Goal: Transaction & Acquisition: Purchase product/service

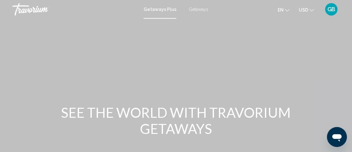
click at [197, 10] on span "Getaways" at bounding box center [199, 9] width 20 height 5
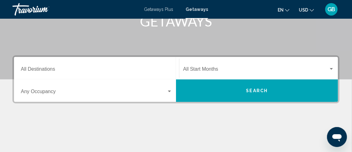
scroll to position [111, 0]
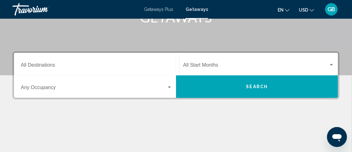
click at [167, 87] on div "Search widget" at bounding box center [170, 87] width 6 height 5
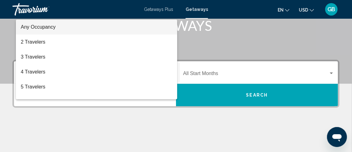
scroll to position [102, 0]
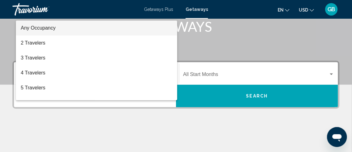
click at [187, 49] on div at bounding box center [176, 76] width 352 height 152
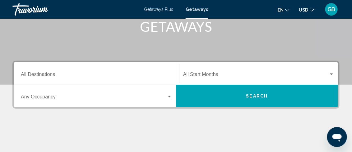
click at [30, 77] on input "Destination All Destinations" at bounding box center [97, 76] width 152 height 6
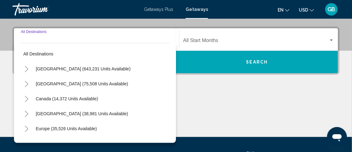
scroll to position [142, 0]
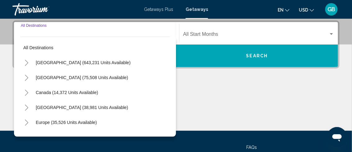
click at [26, 106] on icon "Toggle Caribbean & Atlantic Islands (38,981 units available)" at bounding box center [26, 108] width 3 height 6
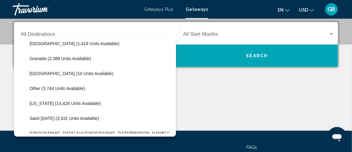
scroll to position [139, 0]
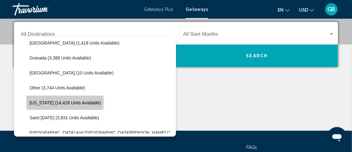
click at [52, 101] on span "Puerto Rico (14,428 units available)" at bounding box center [66, 102] width 72 height 5
type input "**********"
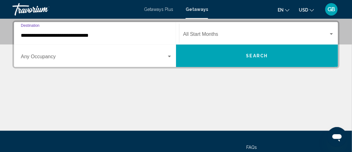
click at [229, 58] on button "Search" at bounding box center [257, 56] width 162 height 22
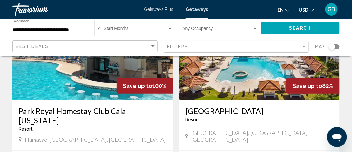
scroll to position [92, 0]
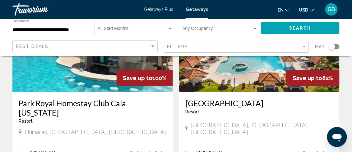
click at [223, 78] on img "Main content" at bounding box center [259, 43] width 161 height 100
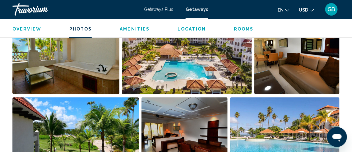
scroll to position [401, 0]
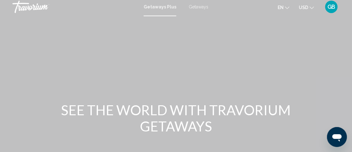
scroll to position [0, 0]
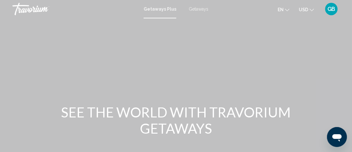
click at [197, 12] on div "Getaways Plus Getaways en English Español Français Italiano Português русский U…" at bounding box center [176, 8] width 352 height 13
click at [200, 10] on span "Getaways" at bounding box center [199, 9] width 20 height 5
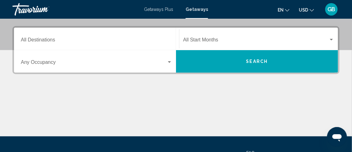
click at [76, 39] on input "Destination All Destinations" at bounding box center [97, 41] width 152 height 6
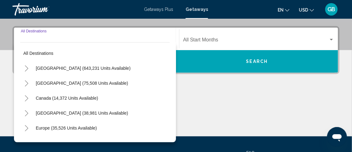
scroll to position [142, 0]
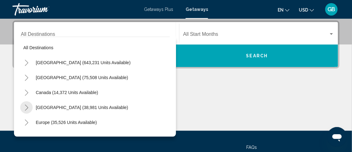
click at [25, 105] on icon "Toggle Caribbean & Atlantic Islands (38,981 units available)" at bounding box center [26, 108] width 5 height 6
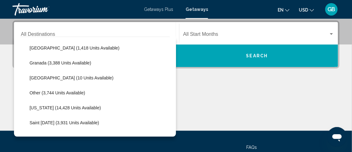
scroll to position [135, 0]
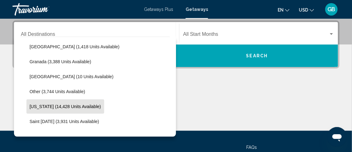
click at [46, 106] on span "Puerto Rico (14,428 units available)" at bounding box center [66, 106] width 72 height 5
type input "**********"
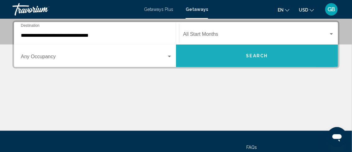
click at [249, 54] on span "Search" at bounding box center [258, 56] width 22 height 5
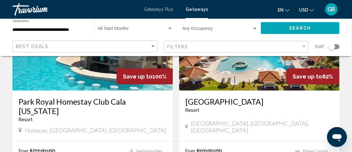
scroll to position [92, 0]
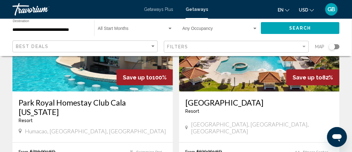
click at [86, 78] on img "Main content" at bounding box center [92, 42] width 161 height 100
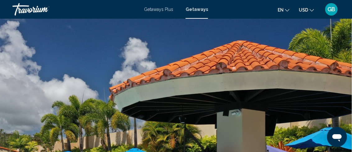
click at [330, 9] on span "GB" at bounding box center [332, 9] width 8 height 6
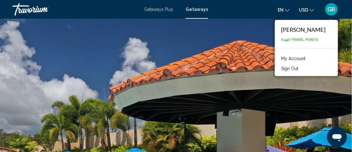
click at [284, 71] on button "Sign Out" at bounding box center [289, 68] width 23 height 8
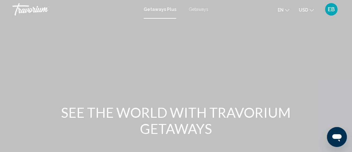
click at [198, 11] on span "Getaways" at bounding box center [199, 9] width 20 height 5
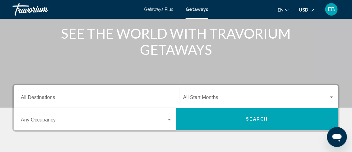
scroll to position [81, 0]
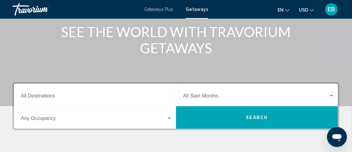
click at [26, 97] on input "Destination All Destinations" at bounding box center [97, 97] width 152 height 6
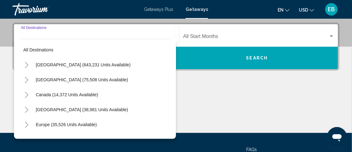
scroll to position [142, 0]
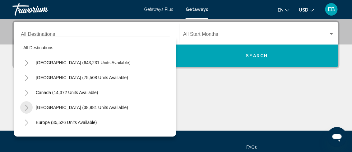
click at [26, 107] on icon "Toggle Caribbean & Atlantic Islands (38,981 units available)" at bounding box center [26, 108] width 5 height 6
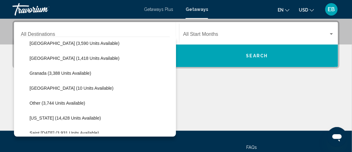
scroll to position [124, 0]
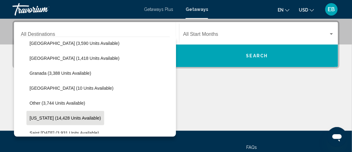
click at [61, 111] on button "Puerto Rico (14,428 units available)" at bounding box center [65, 118] width 78 height 14
type input "**********"
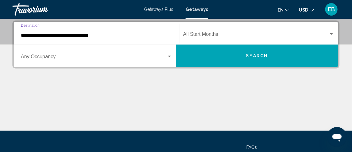
click at [235, 55] on button "Search" at bounding box center [257, 56] width 162 height 22
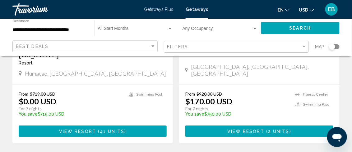
scroll to position [171, 0]
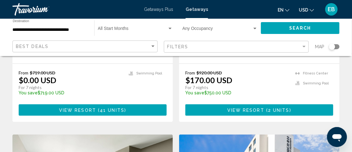
click at [76, 109] on span "View Resort" at bounding box center [77, 110] width 37 height 5
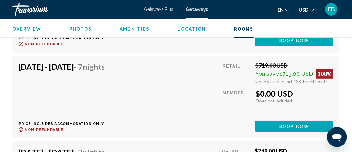
scroll to position [1375, 0]
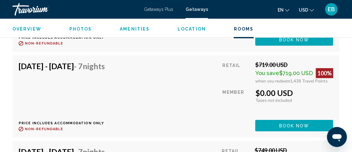
click at [295, 43] on span "Book now" at bounding box center [294, 40] width 30 height 5
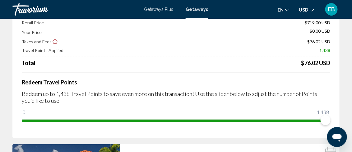
scroll to position [55, 0]
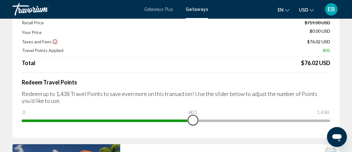
drag, startPoint x: 326, startPoint y: 119, endPoint x: 193, endPoint y: 115, distance: 132.6
click at [193, 115] on span "Main content" at bounding box center [193, 120] width 10 height 10
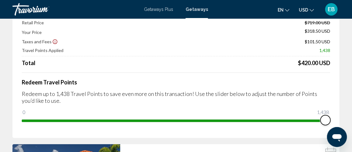
drag, startPoint x: 191, startPoint y: 119, endPoint x: 334, endPoint y: 118, distance: 142.9
click at [334, 118] on div "Price Summary Retail Price $719.00 USD Your Price $318.50 USD Taxes and Fees $1…" at bounding box center [175, 65] width 327 height 146
drag, startPoint x: 325, startPoint y: 121, endPoint x: 356, endPoint y: 124, distance: 31.6
click at [352, 97] on html "Skip to main content Getaways Plus Getaways en English Español Français Italian…" at bounding box center [176, 21] width 352 height 152
drag, startPoint x: 327, startPoint y: 120, endPoint x: 350, endPoint y: 118, distance: 22.8
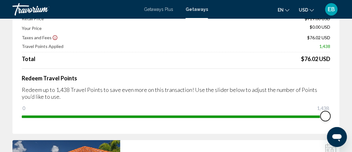
scroll to position [31, 0]
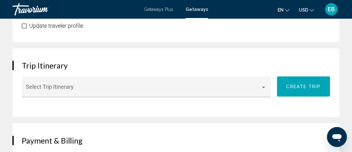
scroll to position [482, 0]
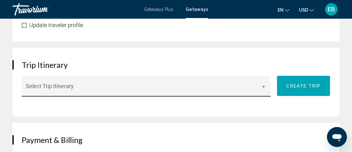
click at [264, 88] on div "Main content" at bounding box center [146, 89] width 241 height 6
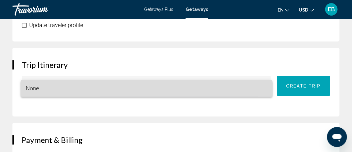
click at [264, 88] on span "None" at bounding box center [147, 88] width 242 height 17
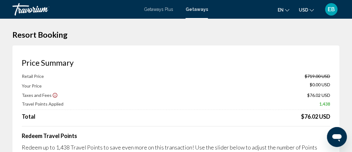
scroll to position [0, 0]
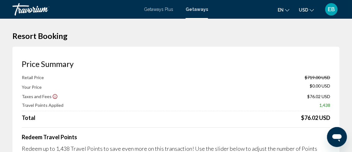
click at [159, 90] on div "Retail Price $719.00 USD Your Price $0.00 USD Taxes and Fees $76.02 USD Travel …" at bounding box center [176, 98] width 309 height 46
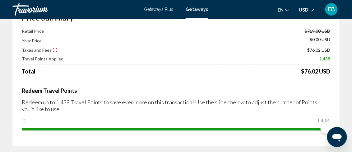
scroll to position [47, 0]
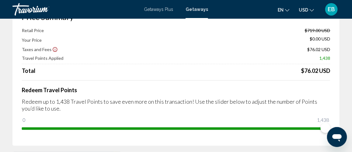
drag, startPoint x: 325, startPoint y: 122, endPoint x: 322, endPoint y: 122, distance: 3.5
click at [322, 127] on ngx-slider "0 1,438 1,438" at bounding box center [176, 127] width 309 height 1
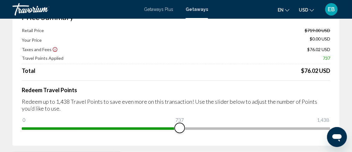
drag, startPoint x: 324, startPoint y: 127, endPoint x: 180, endPoint y: 122, distance: 144.2
click at [180, 127] on ngx-slider "0 1,438 737" at bounding box center [176, 127] width 309 height 1
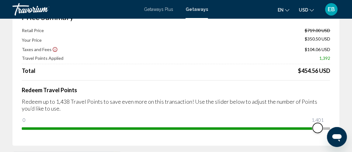
drag, startPoint x: 180, startPoint y: 126, endPoint x: 331, endPoint y: 127, distance: 151.3
click at [331, 127] on div "Price Summary Retail Price $719.00 USD Your Price $350.50 USD Taxes and Fees $1…" at bounding box center [175, 73] width 327 height 146
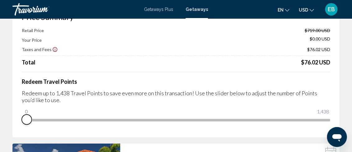
drag, startPoint x: 325, startPoint y: 124, endPoint x: 0, endPoint y: 148, distance: 326.1
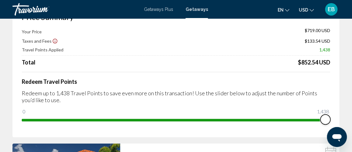
drag, startPoint x: 25, startPoint y: 109, endPoint x: 356, endPoint y: 133, distance: 332.0
click at [352, 105] on html "Skip to main content Getaways Plus Getaways en English Español Français Italian…" at bounding box center [176, 29] width 352 height 152
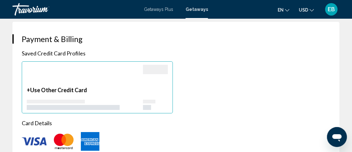
scroll to position [583, 0]
click at [49, 97] on div "+ Use Other Credit Card" at bounding box center [85, 98] width 116 height 23
click at [84, 73] on div "Main content" at bounding box center [85, 76] width 116 height 22
click at [34, 135] on div "Main content" at bounding box center [176, 141] width 309 height 21
click at [37, 137] on img "Main content" at bounding box center [34, 141] width 25 height 8
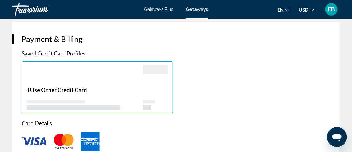
click at [89, 87] on p "+ Use Other Credit Card" at bounding box center [85, 90] width 116 height 7
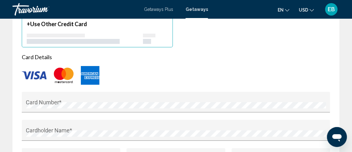
scroll to position [649, 0]
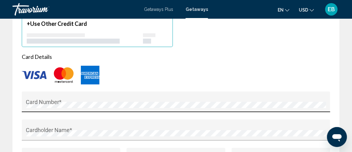
click at [75, 97] on div "Card Number *" at bounding box center [176, 104] width 300 height 16
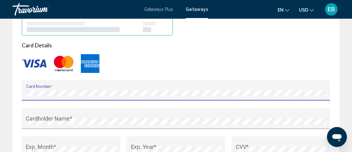
scroll to position [660, 0]
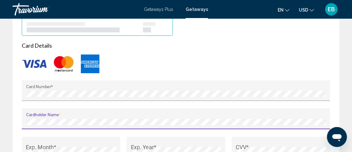
click at [84, 135] on div "Cardholder Name *" at bounding box center [176, 122] width 309 height 28
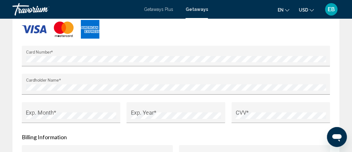
scroll to position [695, 0]
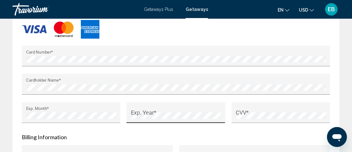
click at [137, 110] on div "Exp. Year *" at bounding box center [176, 114] width 90 height 16
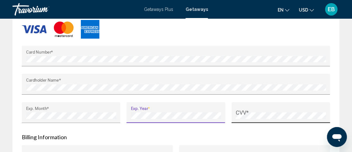
click at [239, 110] on div "CVV *" at bounding box center [281, 114] width 90 height 16
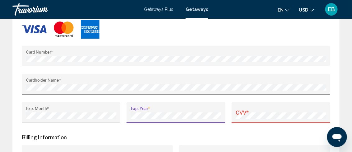
click at [260, 108] on div "CVV *" at bounding box center [281, 114] width 90 height 16
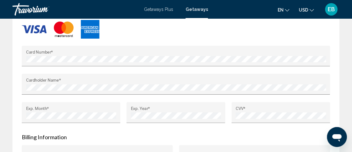
click at [255, 129] on div "CVV *" at bounding box center [281, 116] width 99 height 28
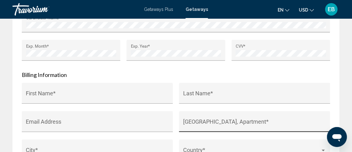
scroll to position [774, 0]
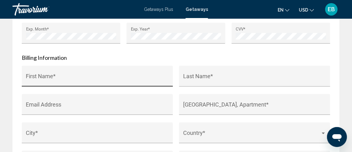
click at [113, 80] on input "First Name *" at bounding box center [97, 79] width 143 height 6
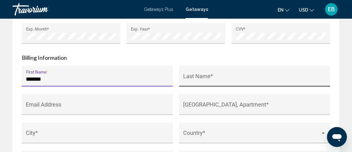
type input "*******"
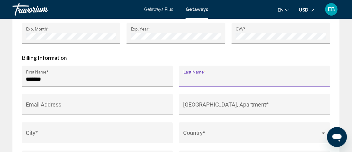
click at [195, 78] on input "Last Name *" at bounding box center [255, 79] width 143 height 6
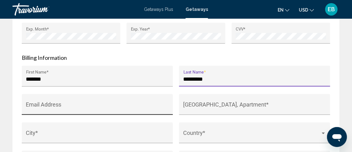
type input "*********"
click at [124, 100] on div "Email Address" at bounding box center [97, 106] width 143 height 16
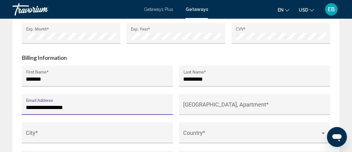
click at [25, 106] on div "**********" at bounding box center [97, 104] width 151 height 21
click at [26, 106] on input "**********" at bounding box center [97, 107] width 143 height 6
click at [46, 106] on input "**********" at bounding box center [97, 107] width 143 height 6
click at [39, 106] on input "**********" at bounding box center [97, 107] width 143 height 6
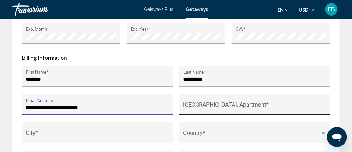
type input "**********"
click at [185, 105] on input "House Number, Street, Apartment *" at bounding box center [255, 107] width 143 height 6
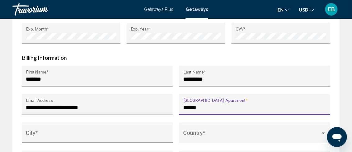
type input "******"
click at [96, 124] on div "City *" at bounding box center [97, 132] width 151 height 21
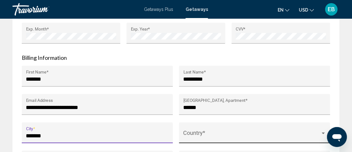
type input "*******"
click at [209, 135] on span "Main content" at bounding box center [252, 136] width 137 height 6
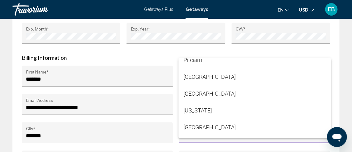
scroll to position [3050, 0]
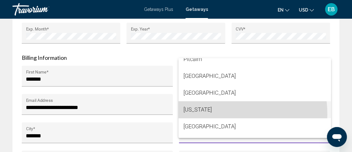
click at [206, 114] on span "Puerto Rico" at bounding box center [255, 109] width 143 height 17
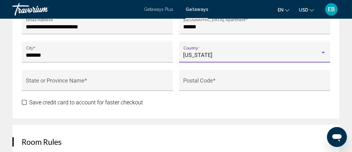
scroll to position [851, 0]
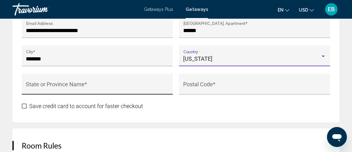
click at [103, 84] on input "State or Province Name *" at bounding box center [97, 87] width 143 height 6
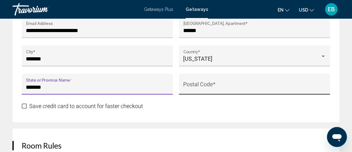
type input "*******"
click at [195, 80] on div "Postal Code *" at bounding box center [255, 86] width 143 height 16
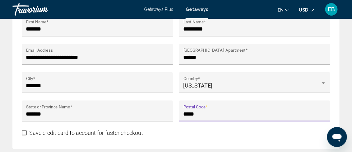
scroll to position [821, 0]
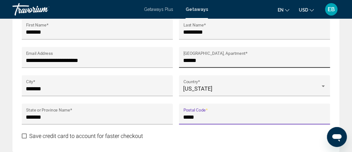
type input "*****"
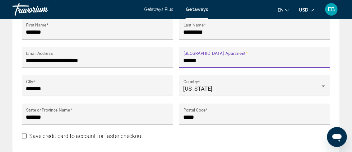
click at [194, 59] on input "******" at bounding box center [255, 60] width 143 height 6
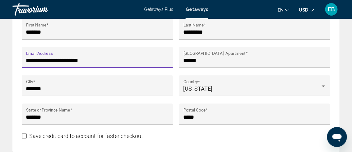
scroll to position [0, 0]
drag, startPoint x: 26, startPoint y: 59, endPoint x: 88, endPoint y: 62, distance: 62.3
click at [88, 62] on input "**********" at bounding box center [97, 60] width 143 height 6
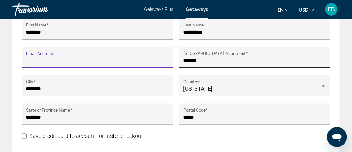
click at [183, 59] on div "****** House Number, Street, Apartment *" at bounding box center [254, 57] width 151 height 21
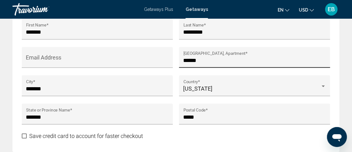
click at [180, 59] on div "****** House Number, Street, Apartment *" at bounding box center [254, 57] width 151 height 21
click at [185, 61] on input "******" at bounding box center [255, 60] width 143 height 6
paste input "**********"
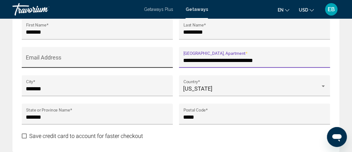
type input "**********"
click at [154, 57] on input "Email Address" at bounding box center [97, 60] width 143 height 6
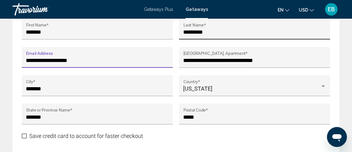
type input "**********"
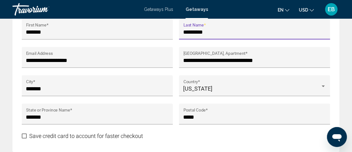
click at [207, 33] on input "*********" at bounding box center [255, 32] width 143 height 6
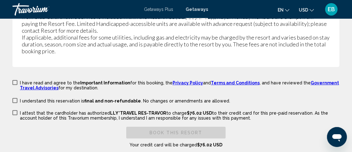
scroll to position [1311, 0]
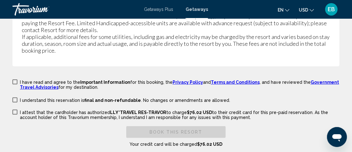
type input "********"
click at [14, 79] on span "Main content" at bounding box center [14, 81] width 5 height 5
click at [15, 97] on label "I understand this reservation is final and non-refundable . No changes or amend…" at bounding box center [121, 100] width 218 height 6
click at [15, 110] on span "Main content" at bounding box center [14, 112] width 5 height 5
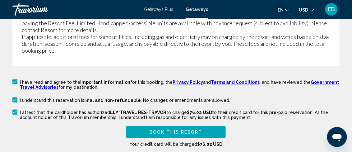
click at [155, 130] on span "Book this Resort" at bounding box center [176, 132] width 53 height 5
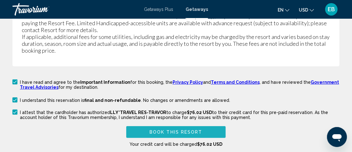
scroll to position [343, 0]
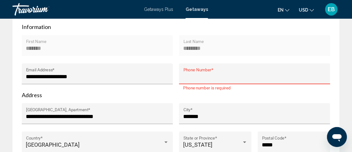
click at [194, 76] on input "Phone Number *" at bounding box center [255, 76] width 143 height 6
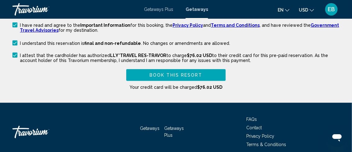
scroll to position [1388, 0]
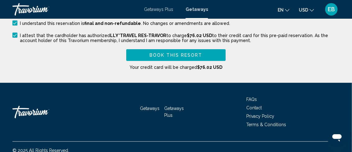
type input "**********"
click at [176, 52] on span "Book this Resort" at bounding box center [176, 54] width 53 height 5
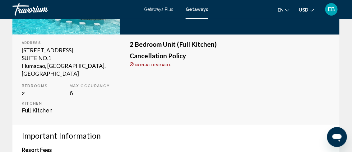
scroll to position [150, 0]
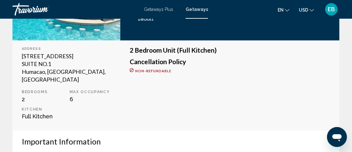
click at [332, 9] on span "EB" at bounding box center [331, 9] width 7 height 6
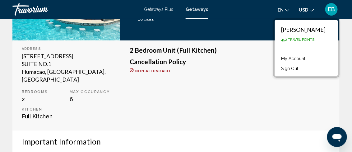
click at [296, 57] on link "My Account" at bounding box center [293, 58] width 31 height 8
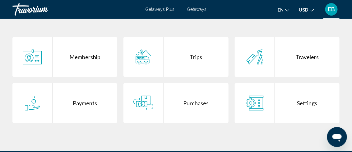
scroll to position [123, 0]
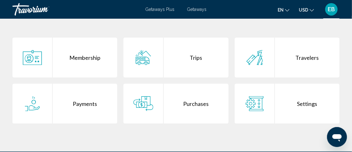
click at [189, 103] on div "Purchases" at bounding box center [196, 104] width 65 height 40
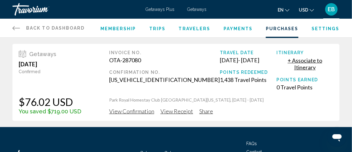
click at [35, 9] on div "Travorium" at bounding box center [43, 9] width 62 height 12
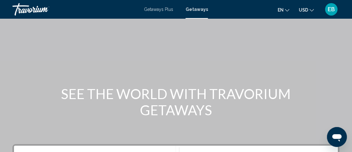
click at [23, 13] on div "Travorium" at bounding box center [43, 9] width 62 height 12
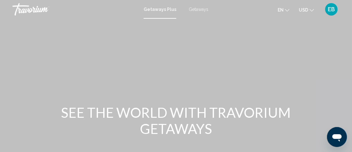
click at [195, 10] on span "Getaways" at bounding box center [199, 9] width 20 height 5
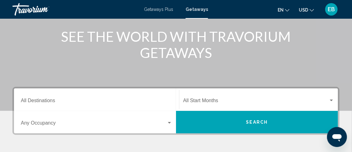
scroll to position [111, 0]
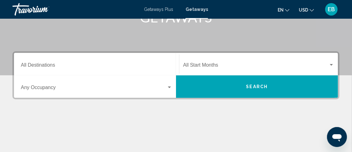
click at [63, 63] on input "Destination All Destinations" at bounding box center [97, 66] width 152 height 6
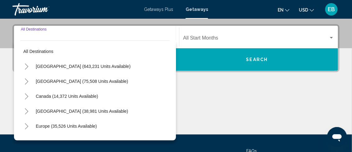
scroll to position [142, 0]
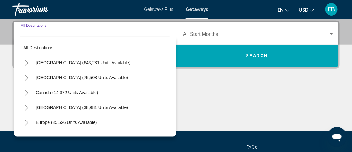
click at [26, 60] on icon "Toggle United States (643,231 units available)" at bounding box center [26, 63] width 5 height 6
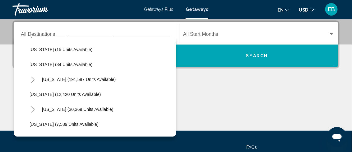
scroll to position [88, 0]
click at [33, 77] on icon "Toggle Florida (191,587 units available)" at bounding box center [33, 79] width 5 height 6
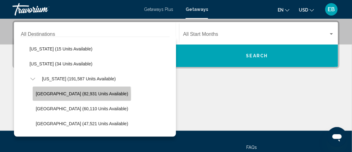
click at [62, 95] on span "Orlando & Disney Area (82,931 units available)" at bounding box center [82, 93] width 92 height 5
type input "**********"
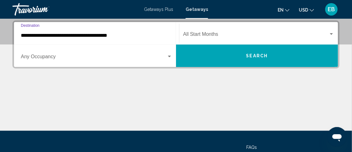
click at [252, 54] on span "Search" at bounding box center [258, 56] width 22 height 5
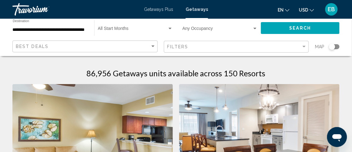
click at [327, 9] on div "EB" at bounding box center [332, 9] width 12 height 12
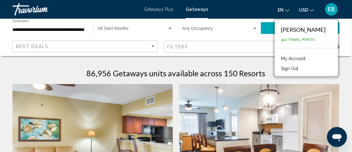
click at [296, 67] on button "Sign Out" at bounding box center [289, 68] width 23 height 8
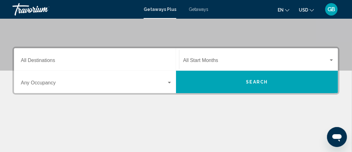
scroll to position [125, 0]
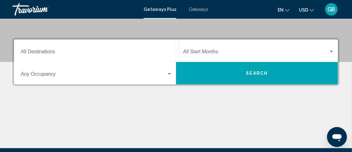
click at [31, 53] on input "Destination All Destinations" at bounding box center [97, 53] width 152 height 6
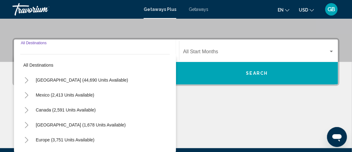
scroll to position [142, 0]
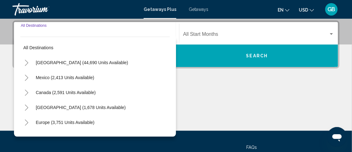
click at [26, 61] on icon "Toggle United States (44,690 units available)" at bounding box center [26, 63] width 5 height 6
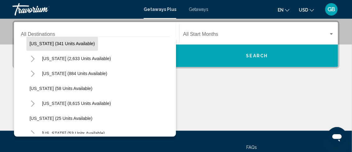
scroll to position [49, 0]
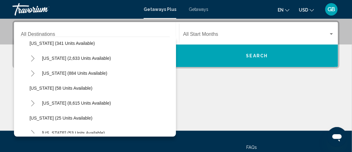
click at [33, 102] on icon "Toggle Florida (8,615 units available)" at bounding box center [32, 103] width 3 height 6
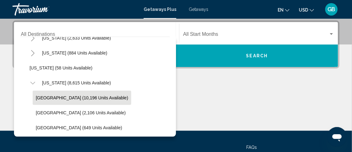
click at [49, 99] on span "[GEOGRAPHIC_DATA] (10,196 units available)" at bounding box center [82, 97] width 92 height 5
type input "**********"
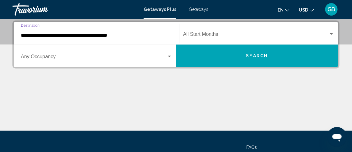
click at [253, 51] on button "Search" at bounding box center [257, 56] width 162 height 22
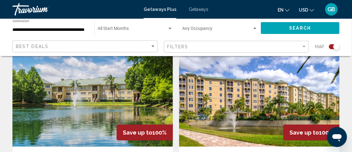
scroll to position [1362, 0]
click at [39, 43] on div "Best Deals" at bounding box center [86, 47] width 140 height 12
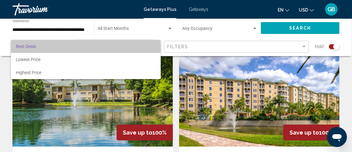
click at [39, 43] on span "Best Deals" at bounding box center [86, 46] width 140 height 13
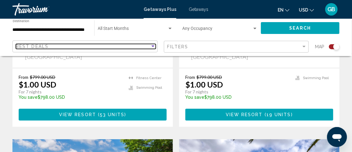
scroll to position [1270, 0]
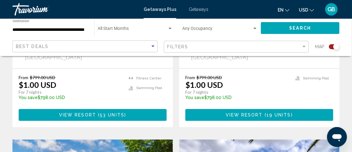
click at [45, 29] on input "**********" at bounding box center [50, 29] width 75 height 5
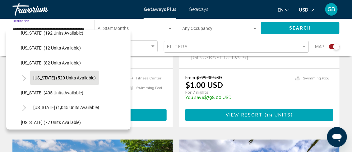
scroll to position [277, 1]
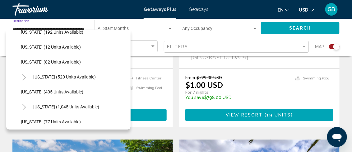
click at [23, 104] on icon "Toggle Massachusetts (1,045 units available)" at bounding box center [24, 107] width 5 height 6
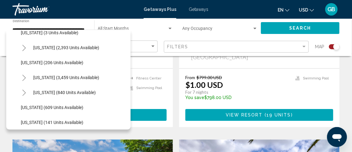
scroll to position [450, 1]
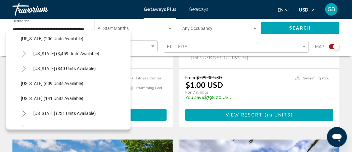
click at [22, 55] on icon "Toggle Nevada (3,459 units available)" at bounding box center [24, 54] width 5 height 6
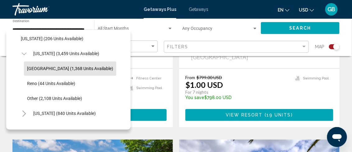
click at [32, 66] on span "[GEOGRAPHIC_DATA] (1,368 units available)" at bounding box center [70, 68] width 86 height 5
type input "**********"
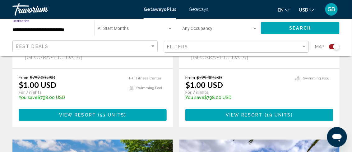
click at [288, 30] on button "Search" at bounding box center [300, 28] width 79 height 12
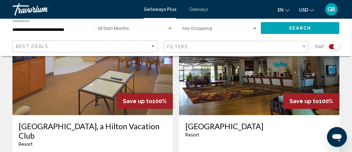
scroll to position [709, 0]
